Goal: Book appointment/travel/reservation

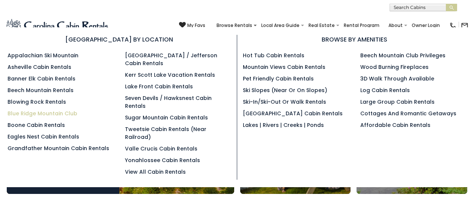
scroll to position [234, 0]
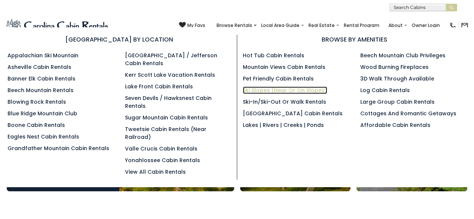
click at [251, 88] on link "Ski Slopes (Near or On Slopes)" at bounding box center [285, 90] width 84 height 7
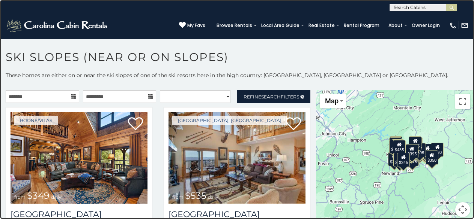
click at [112, 52] on link at bounding box center [237, 109] width 474 height 219
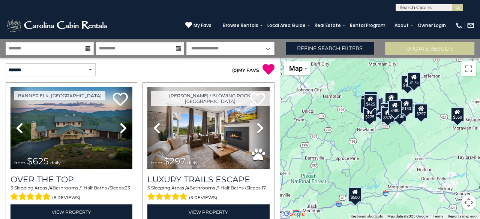
scroll to position [145, 0]
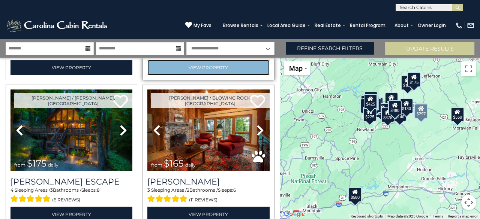
click at [148, 60] on link "View Property" at bounding box center [208, 67] width 122 height 15
